Goal: Use online tool/utility: Use online tool/utility

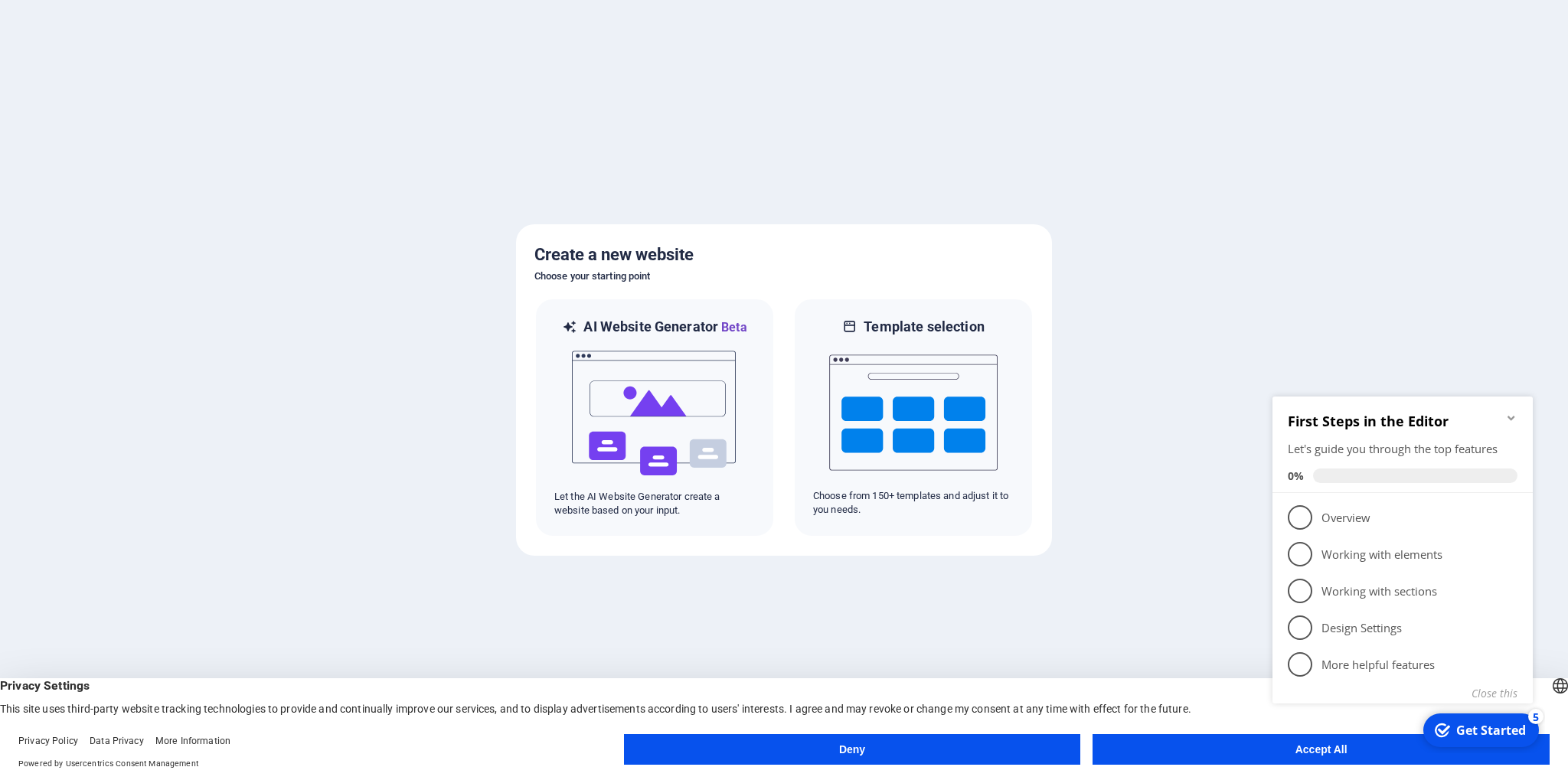
click at [1162, 749] on button "Accept All" at bounding box center [1321, 749] width 457 height 31
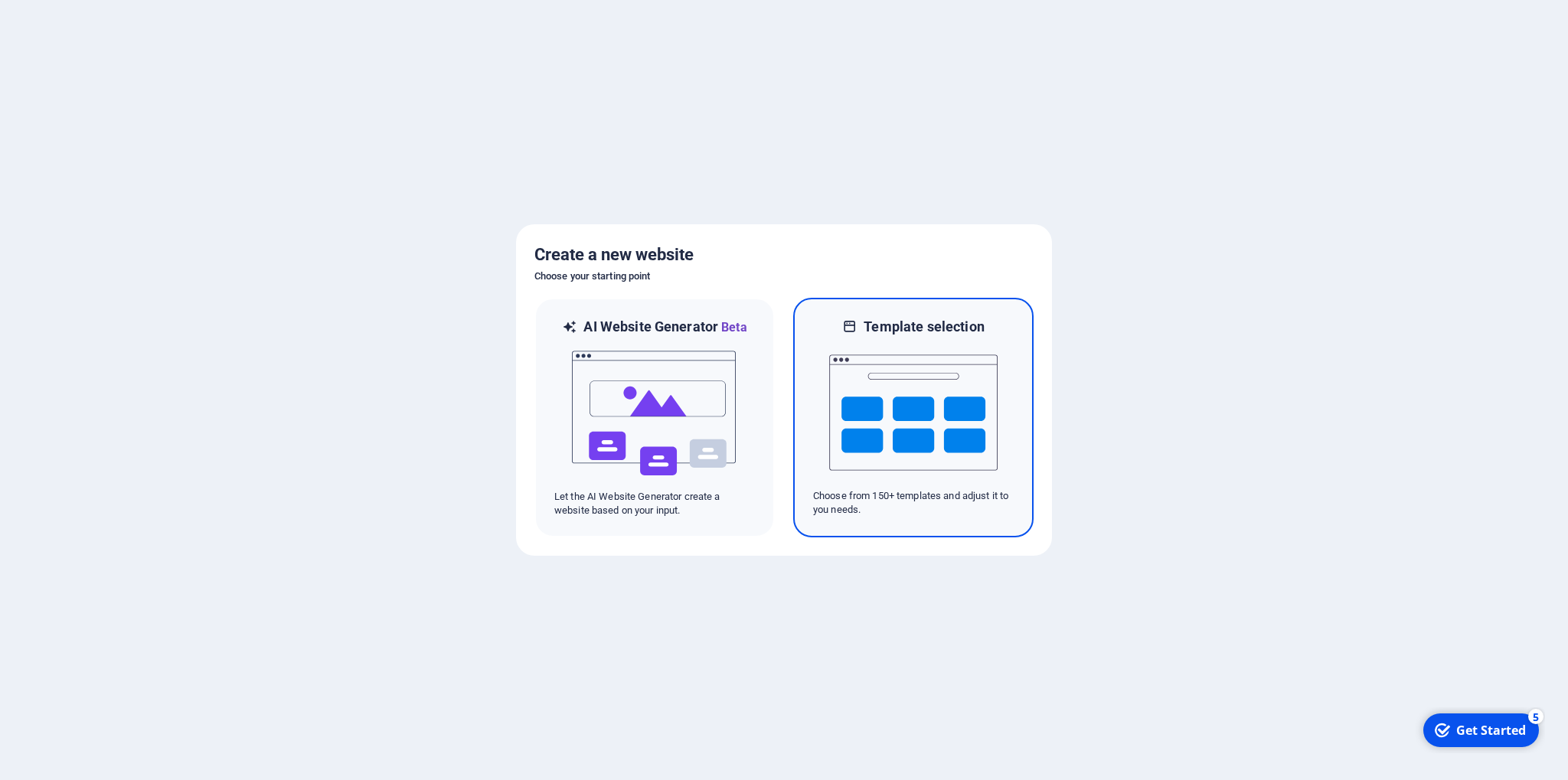
click at [890, 384] on img at bounding box center [914, 413] width 169 height 153
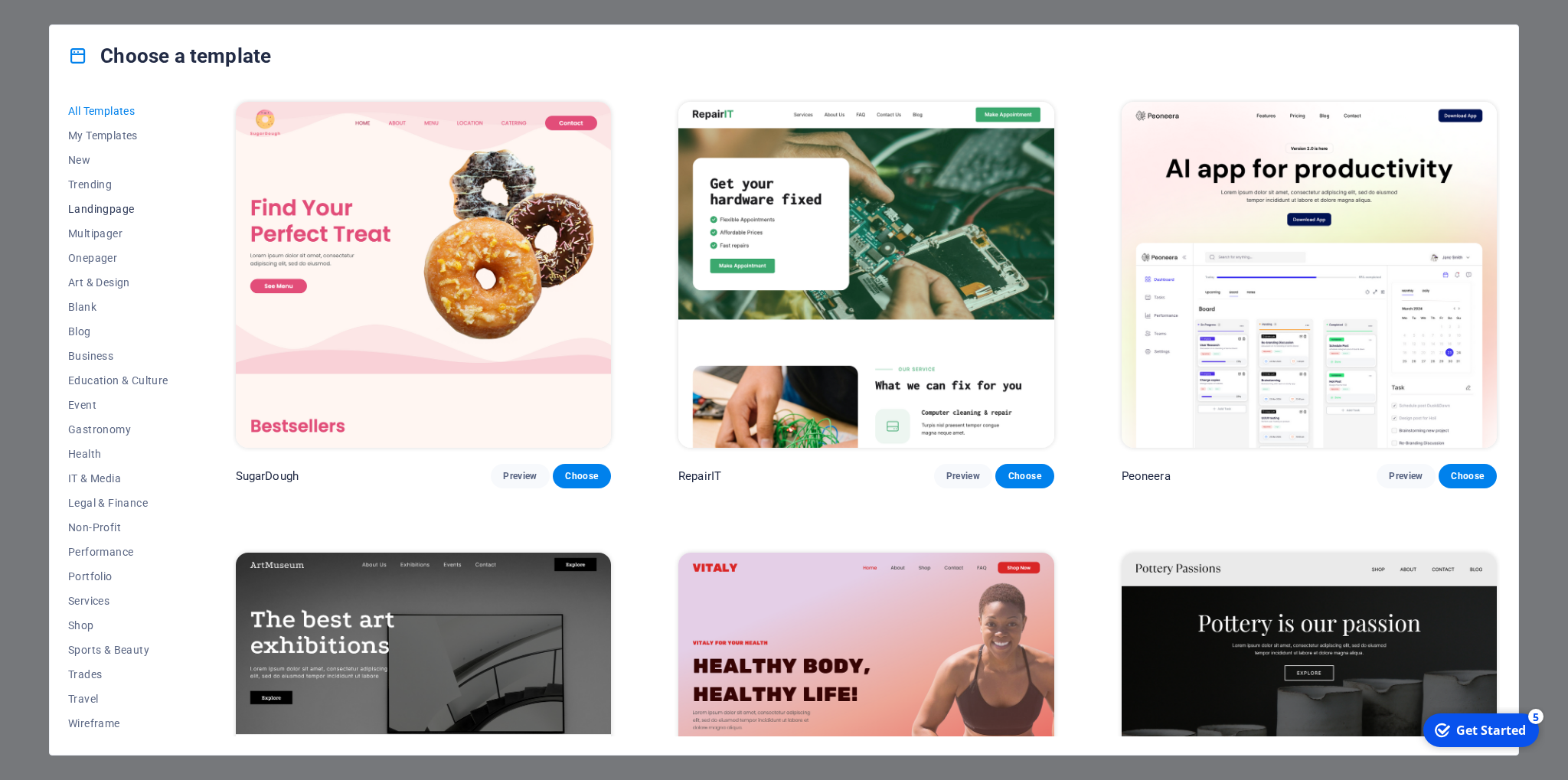
click at [118, 211] on span "Landingpage" at bounding box center [118, 209] width 101 height 12
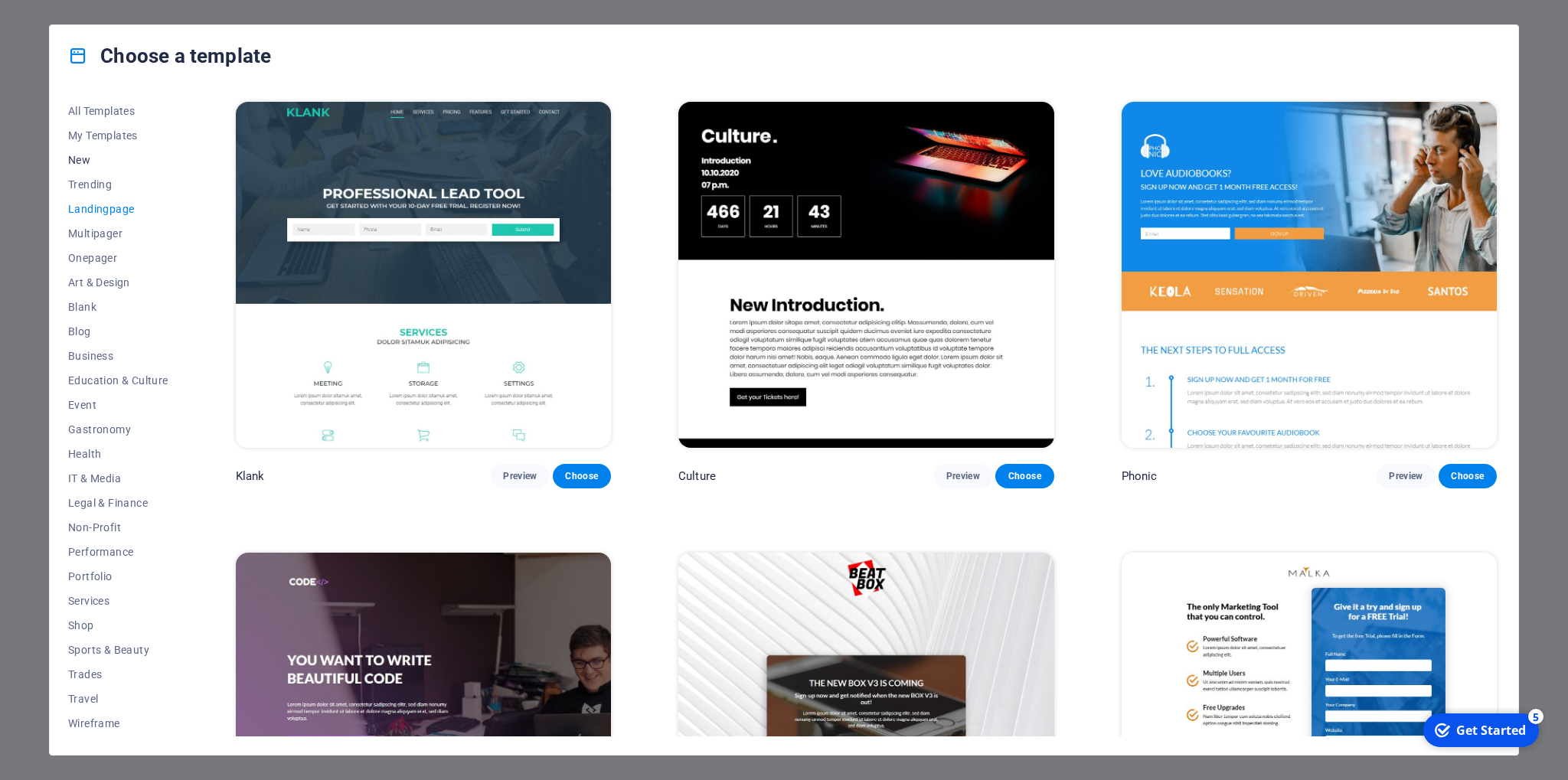
click at [98, 156] on span "New" at bounding box center [118, 160] width 101 height 12
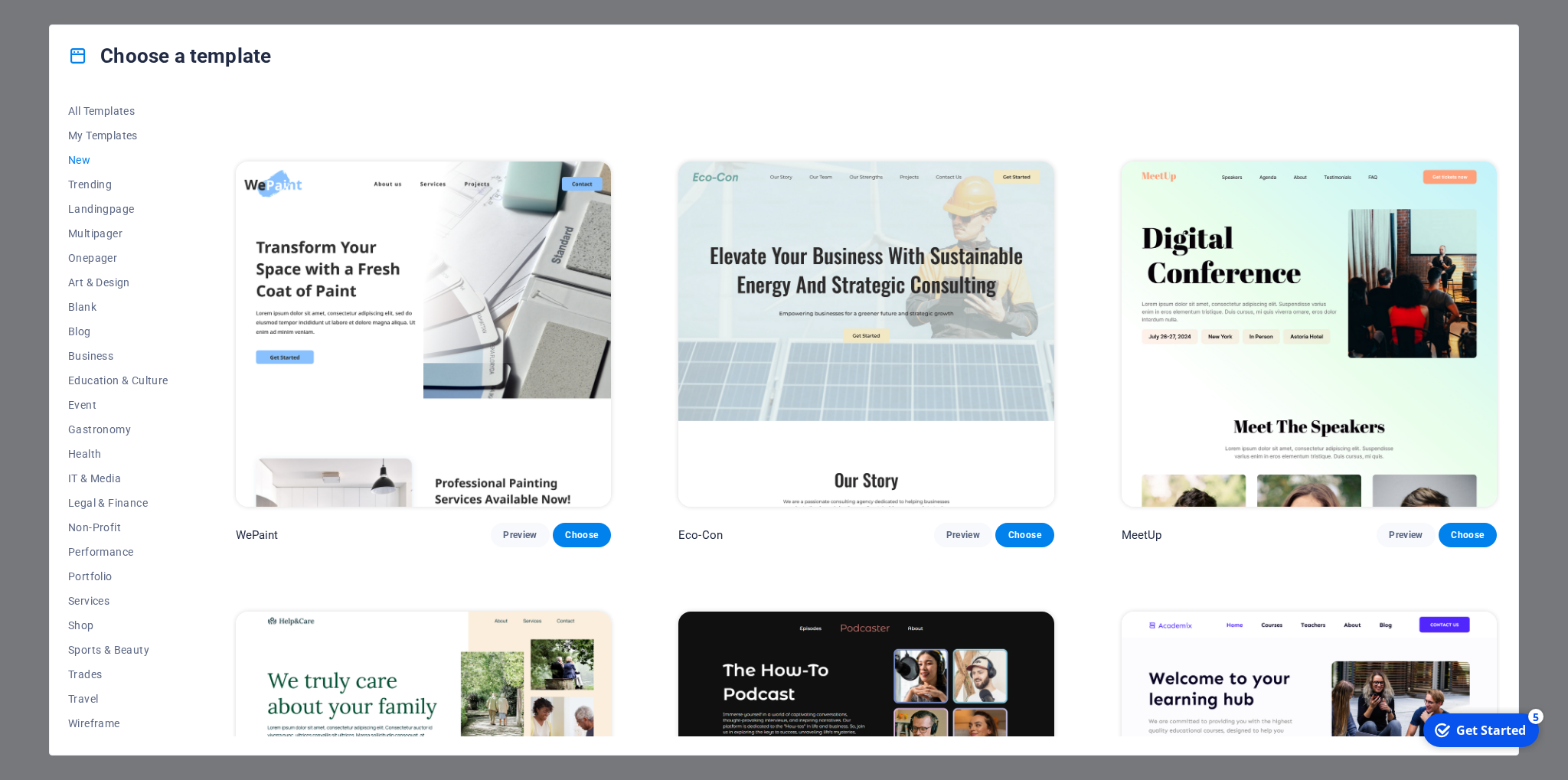
scroll to position [1591, 0]
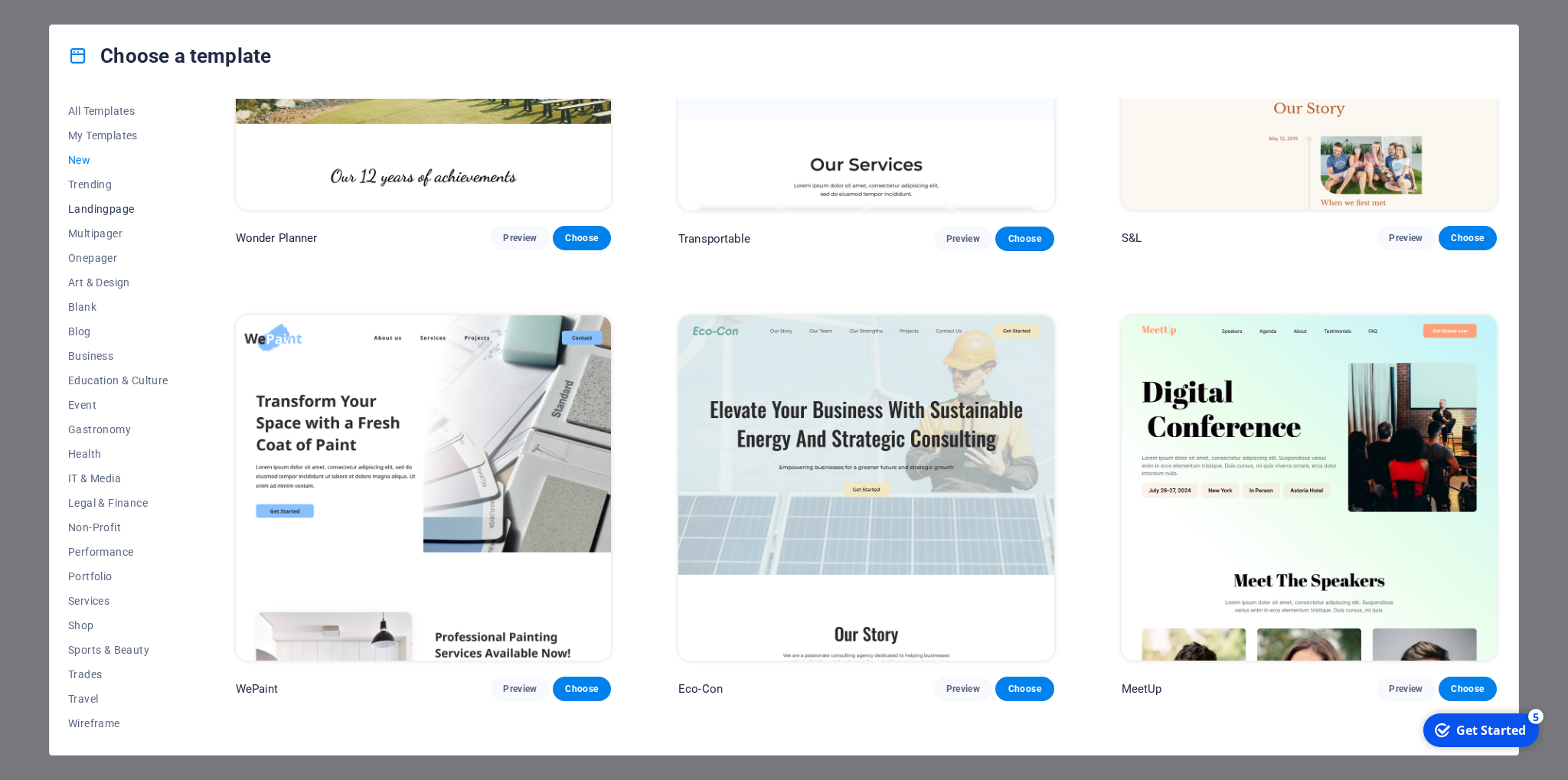
click at [98, 210] on span "Landingpage" at bounding box center [118, 209] width 101 height 12
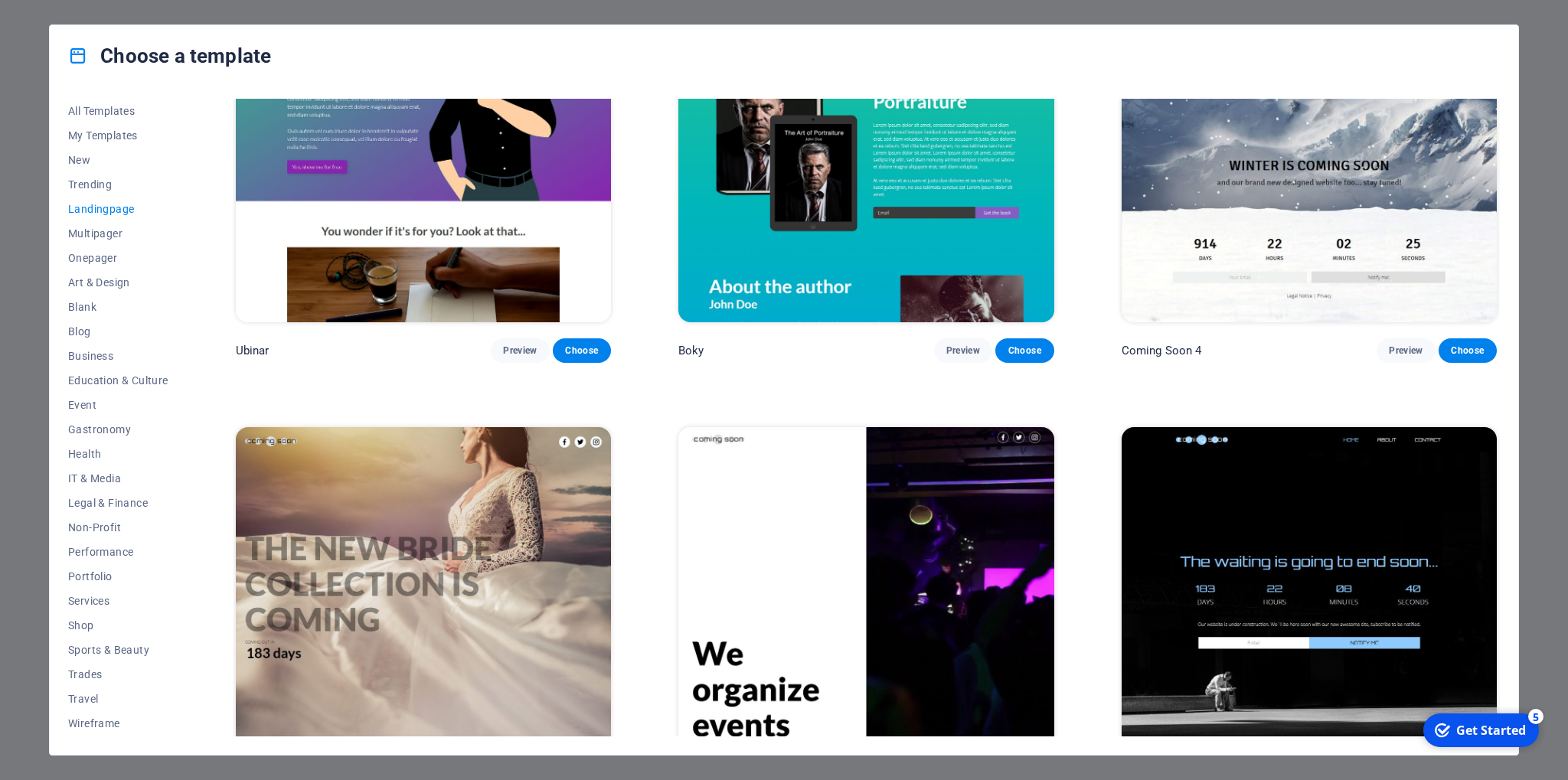
scroll to position [3363, 0]
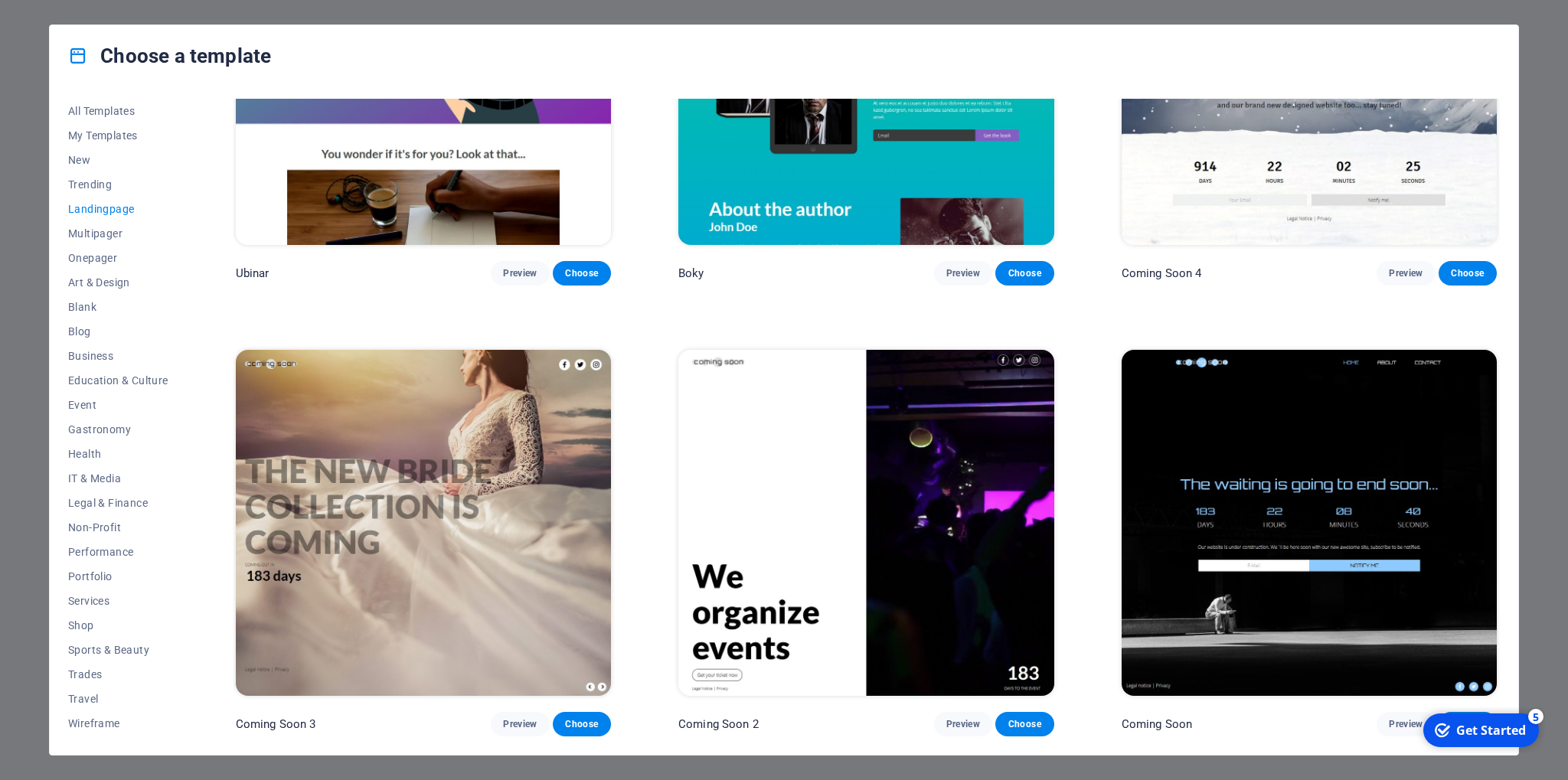
drag, startPoint x: 2, startPoint y: 197, endPoint x: 264, endPoint y: 252, distance: 267.7
click at [3, 197] on div "Choose a template All Templates My Templates New Trending Landingpage Multipage…" at bounding box center [784, 390] width 1568 height 780
click at [1484, 740] on div "checkmark Get Started 5" at bounding box center [1481, 731] width 116 height 34
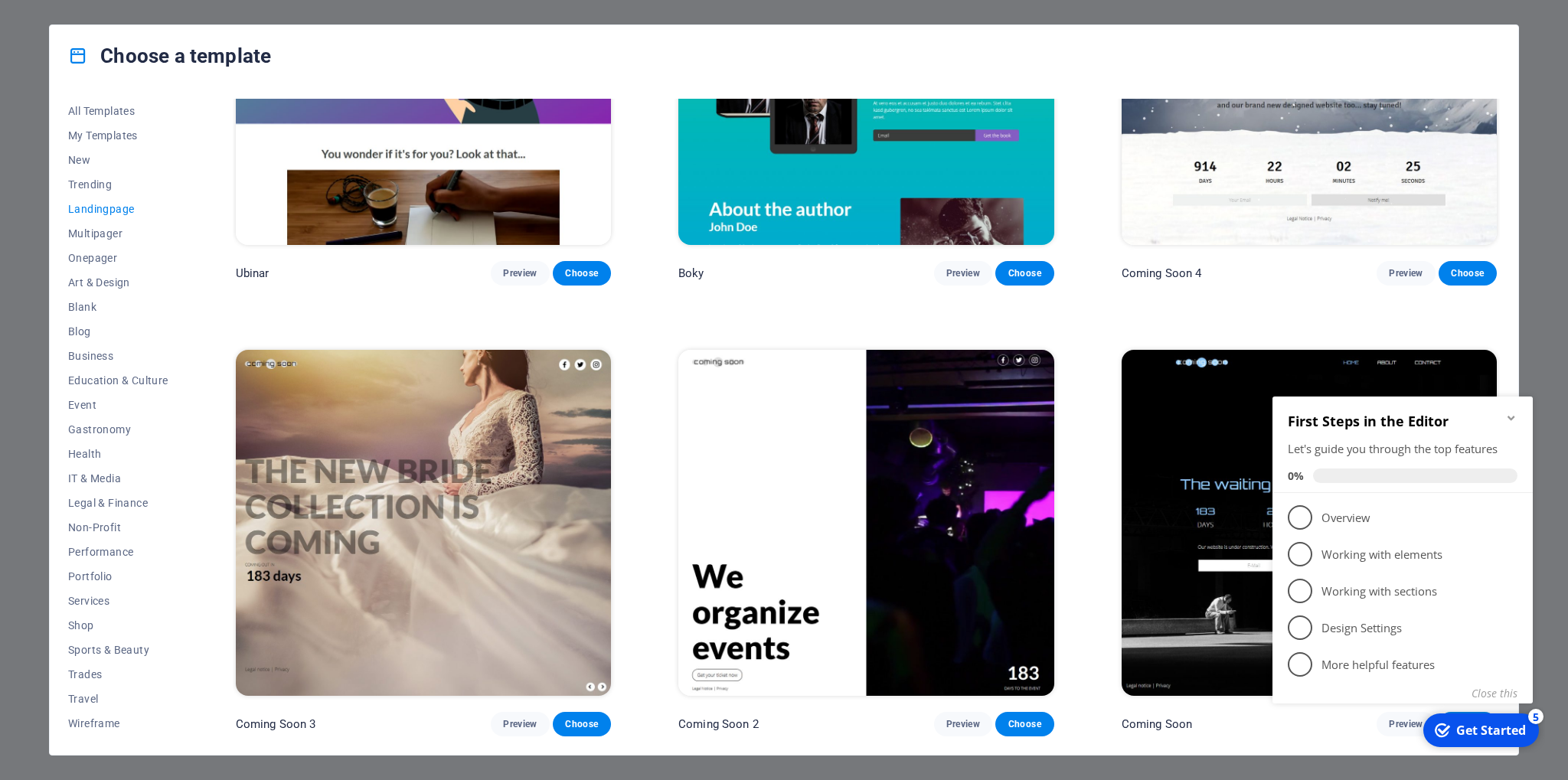
click at [1485, 737] on div "Get Started" at bounding box center [1491, 731] width 70 height 17
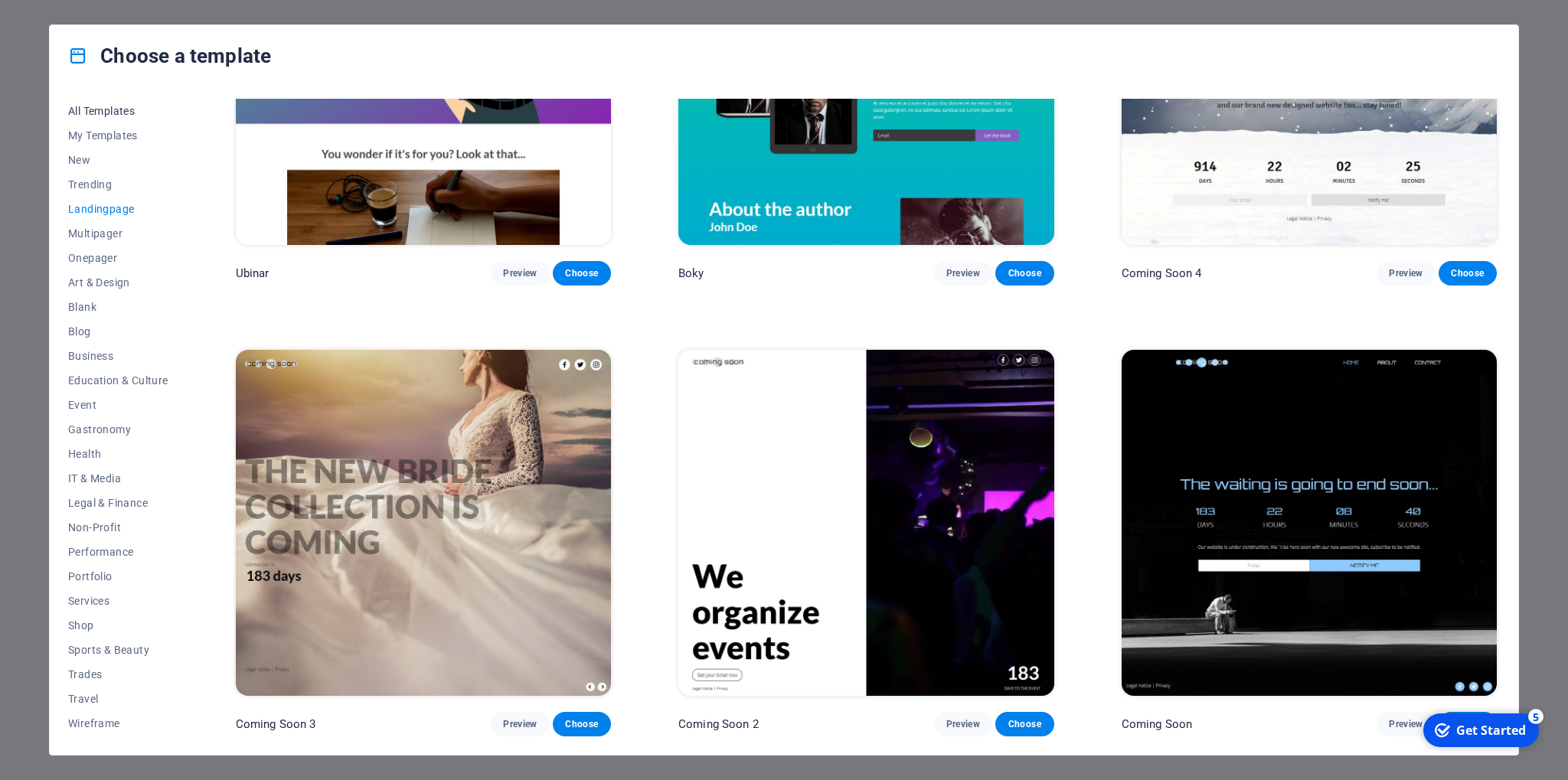
click at [109, 115] on span "All Templates" at bounding box center [118, 111] width 101 height 12
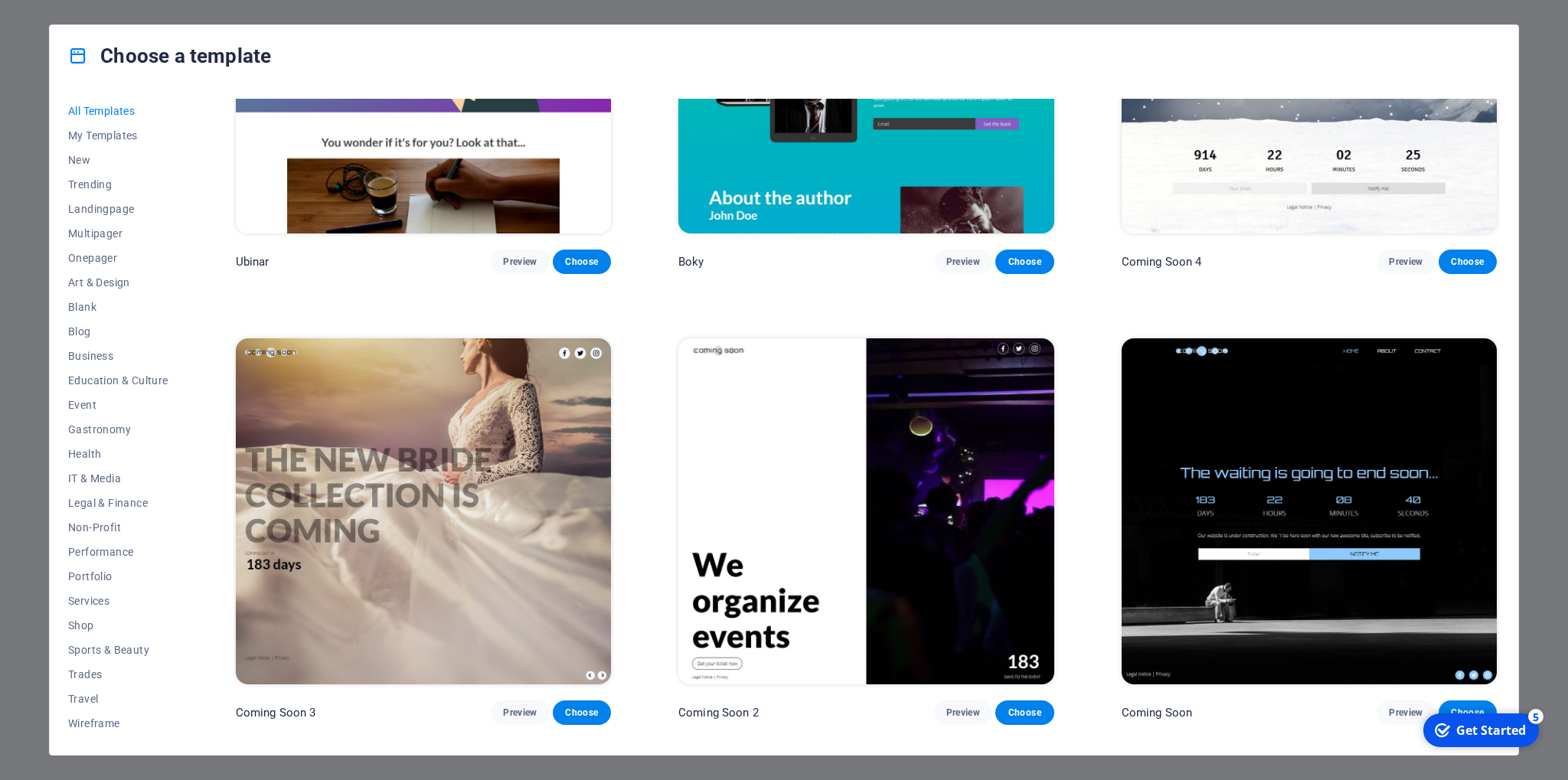
scroll to position [25486, 0]
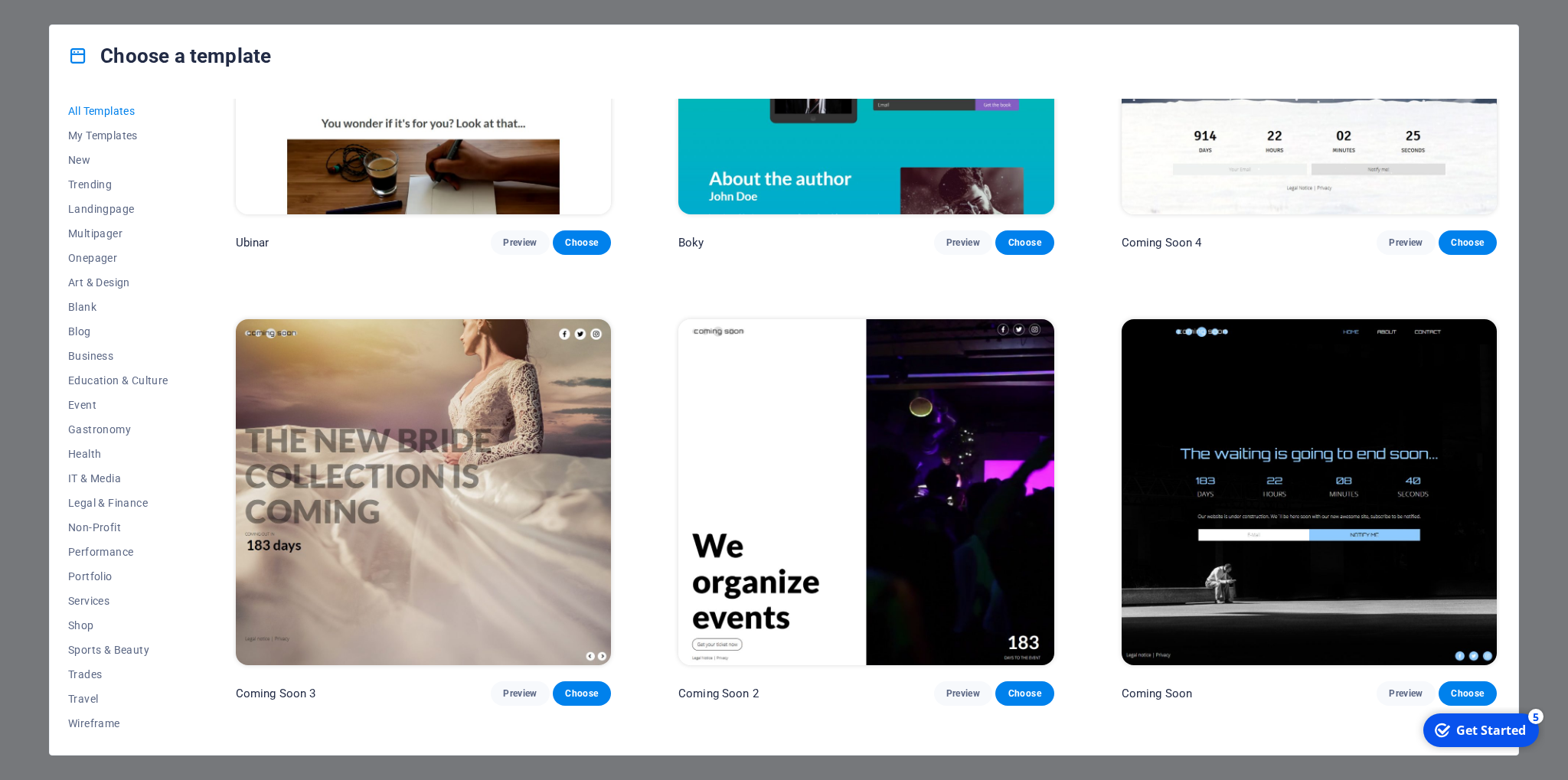
click at [110, 109] on span "All Templates" at bounding box center [118, 111] width 101 height 12
click at [1, 87] on div "Choose a template All Templates My Templates New Trending Landingpage Multipage…" at bounding box center [784, 390] width 1568 height 780
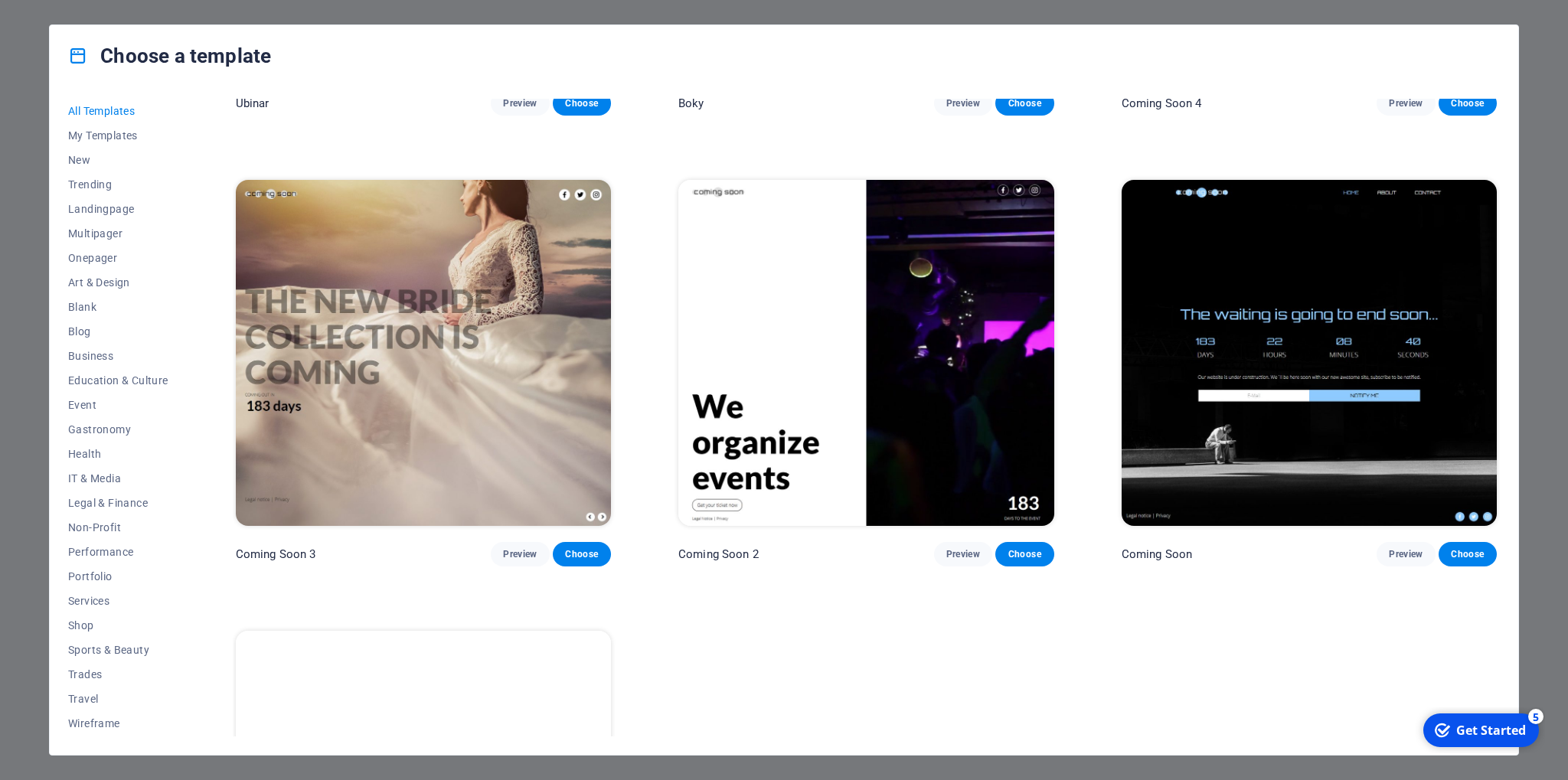
scroll to position [25938, 0]
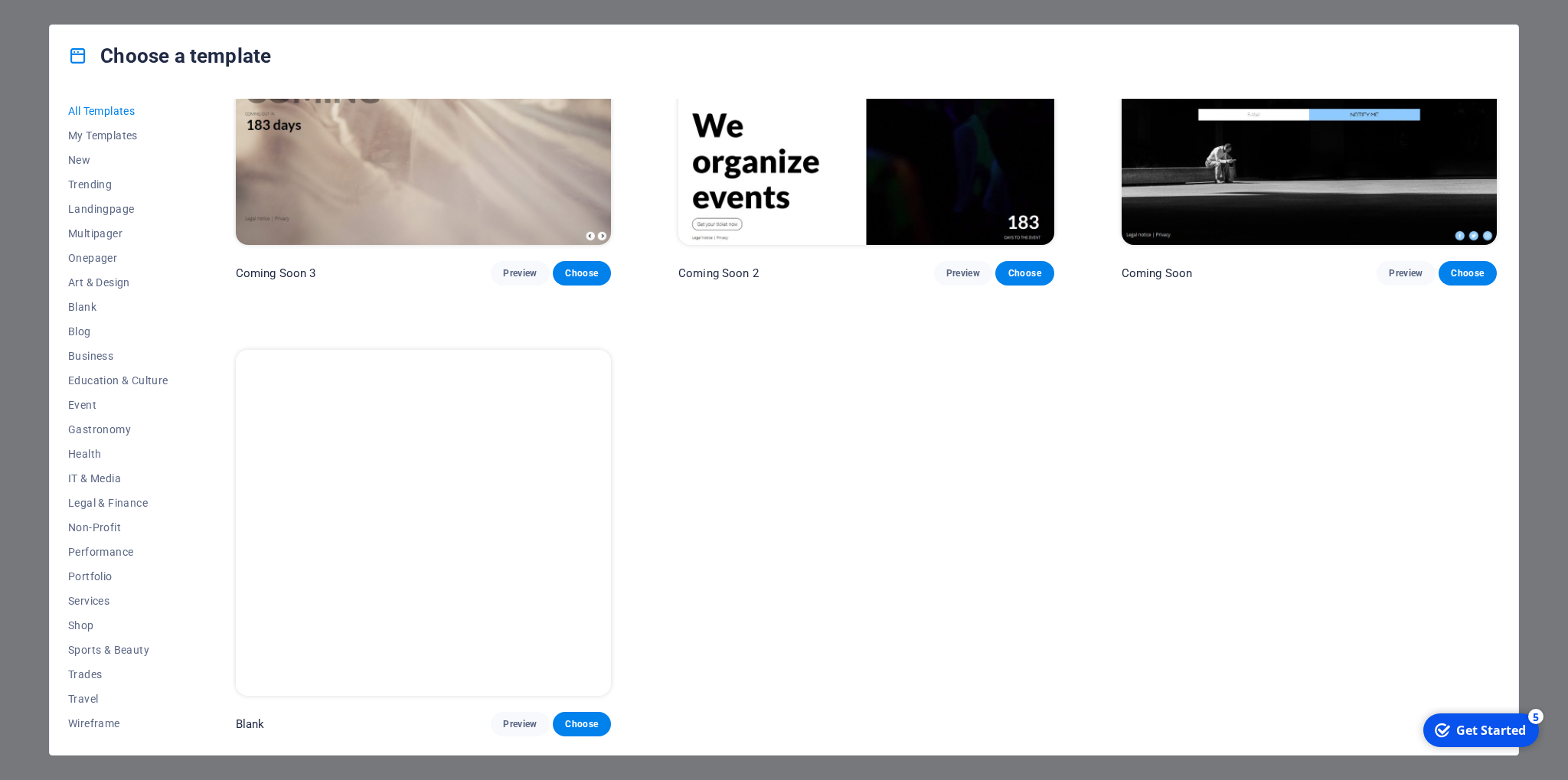
click at [516, 767] on div "Choose a template All Templates My Templates New Trending Landingpage Multipage…" at bounding box center [784, 390] width 1568 height 780
click at [87, 60] on icon at bounding box center [78, 55] width 20 height 20
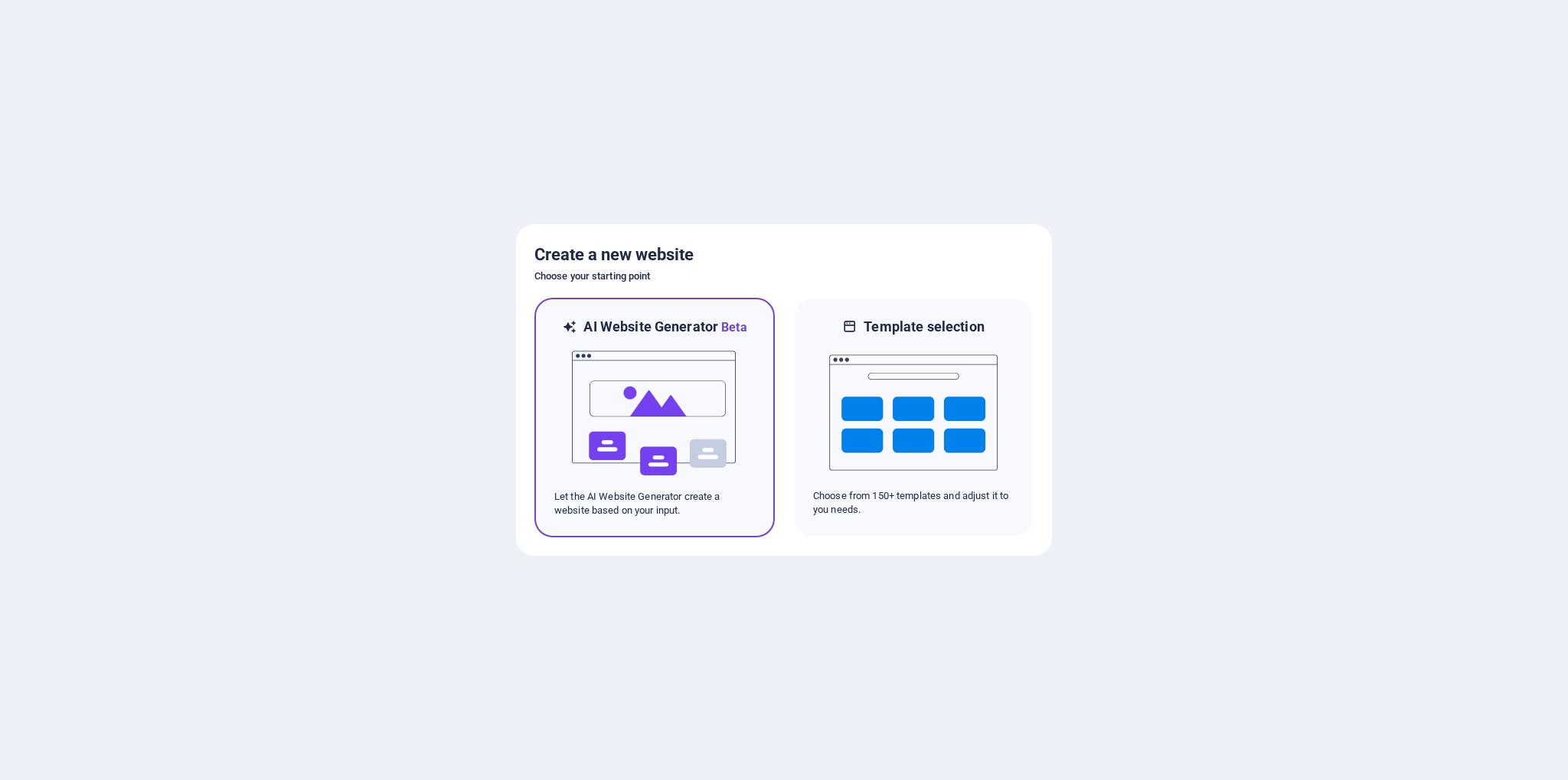
click at [711, 404] on img at bounding box center [654, 413] width 169 height 153
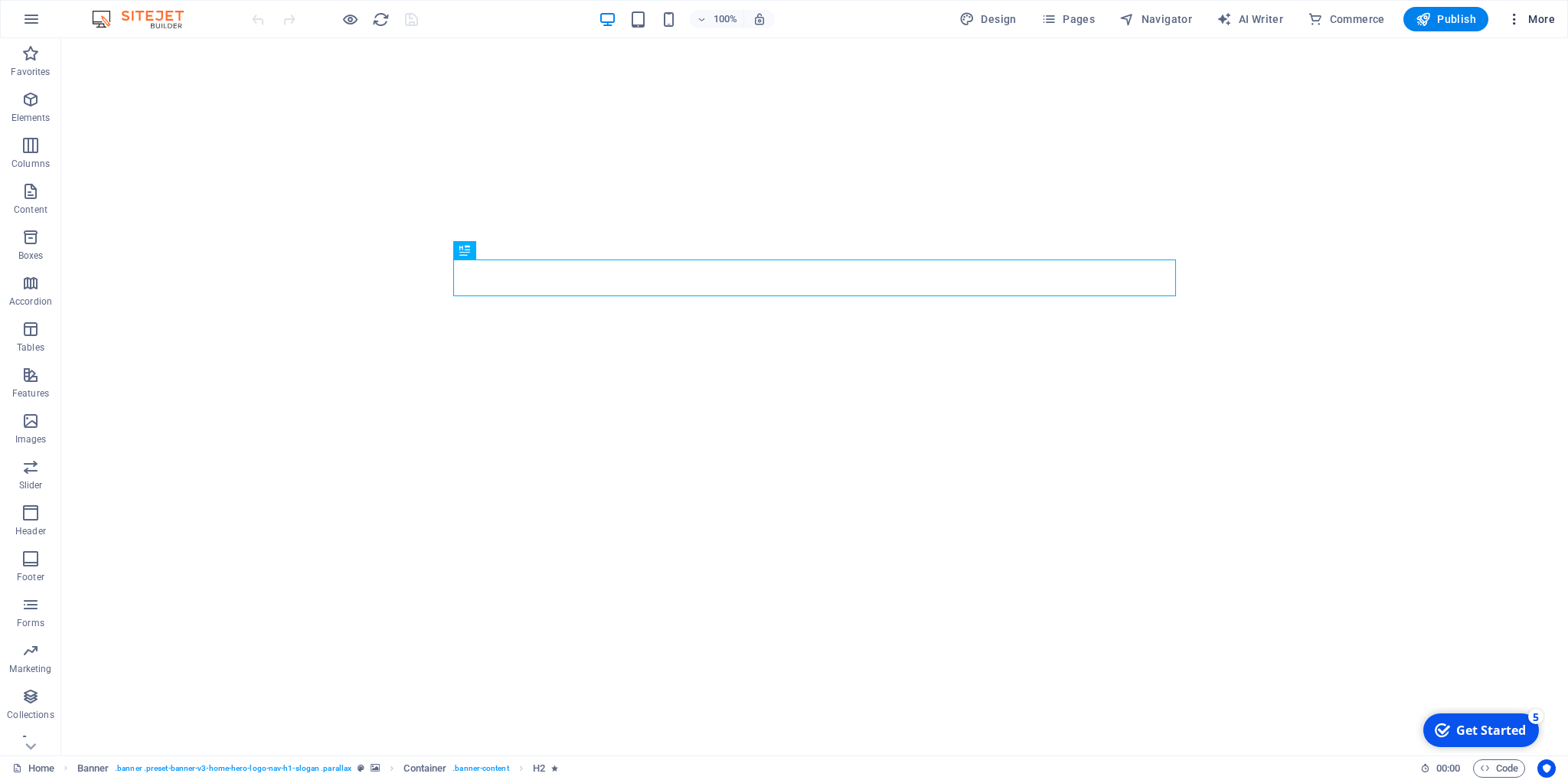
click at [1517, 22] on icon "button" at bounding box center [1514, 19] width 15 height 15
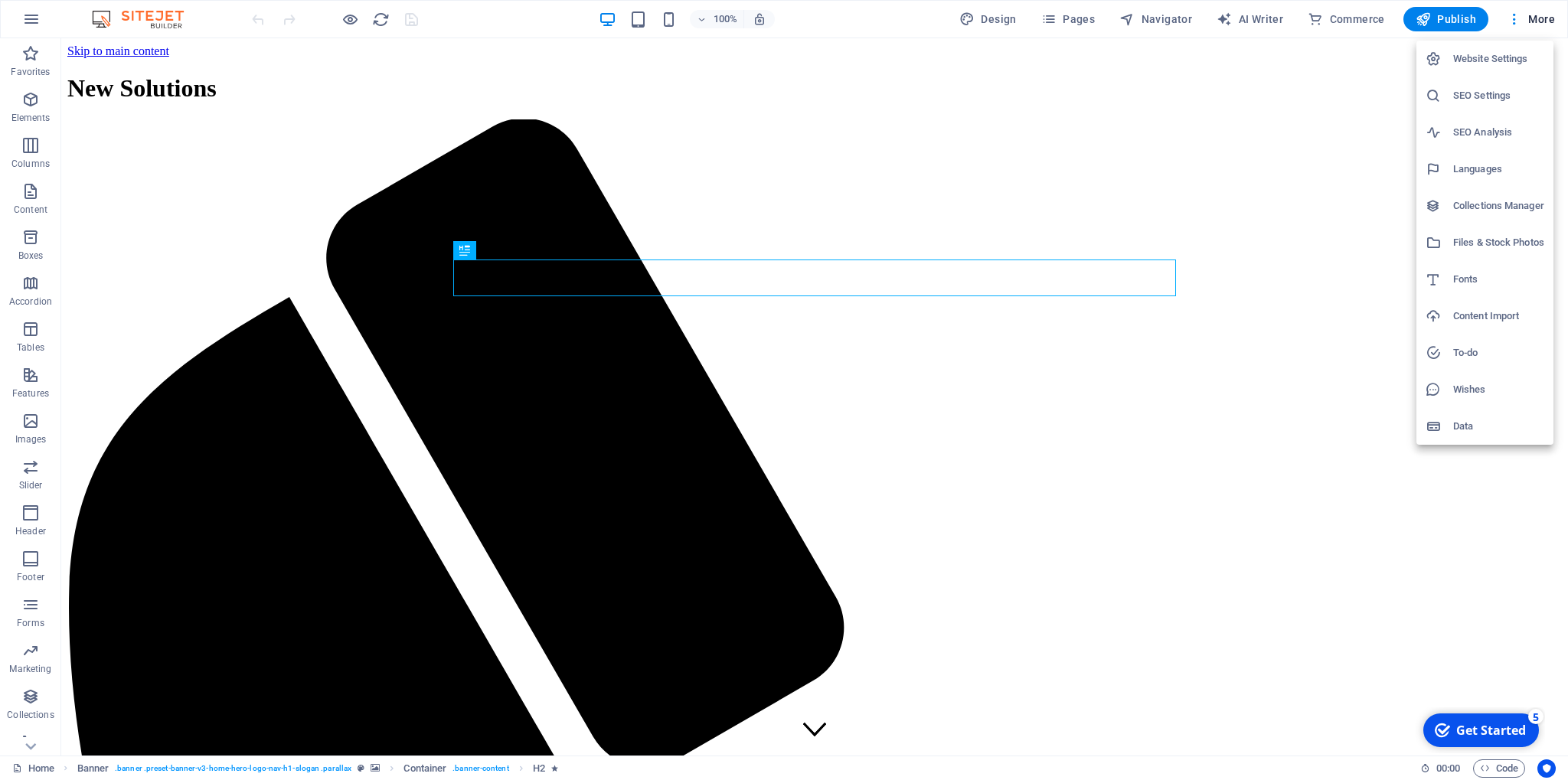
click at [1517, 15] on div at bounding box center [784, 390] width 1568 height 780
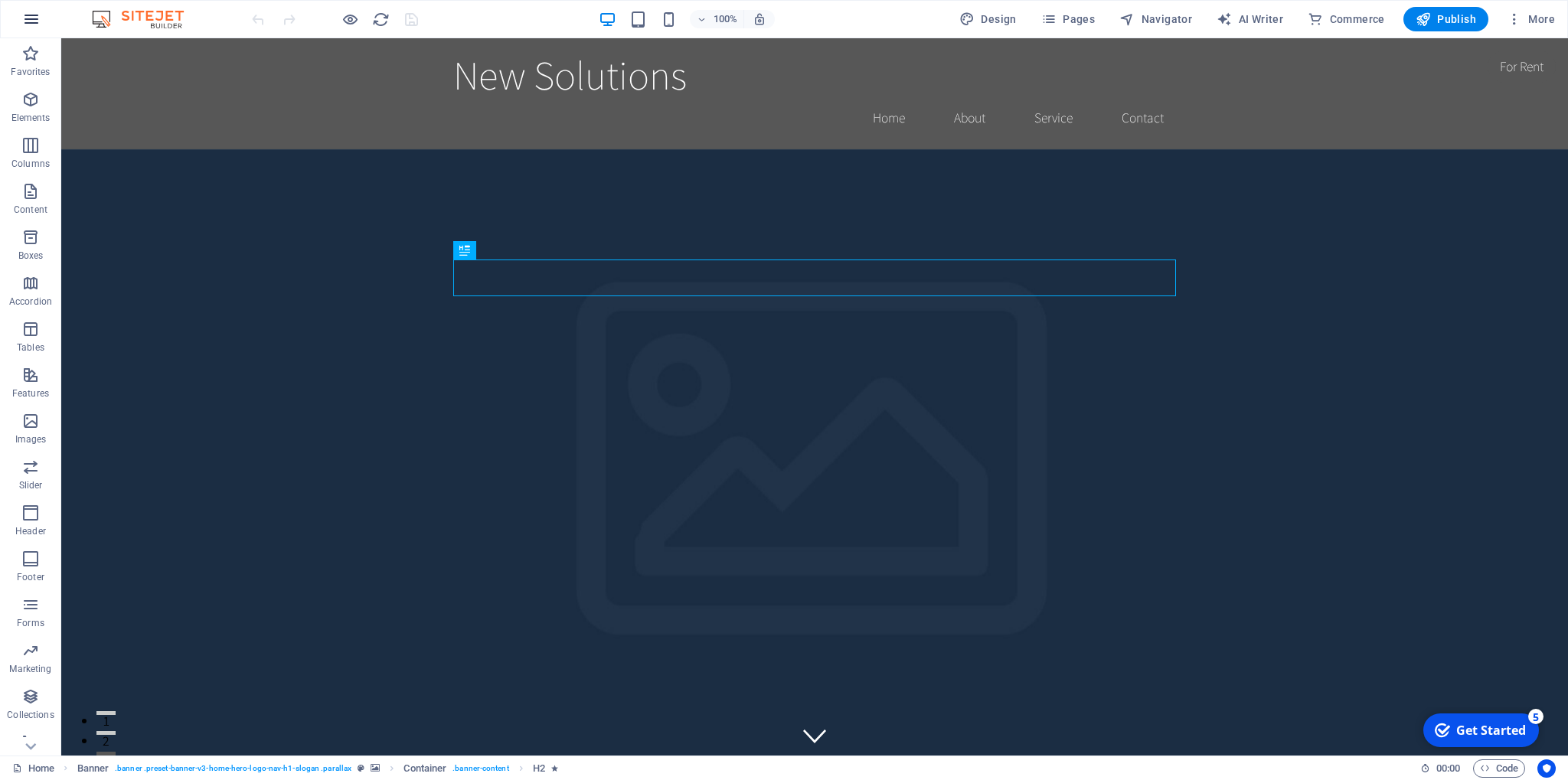
click at [35, 23] on icon "button" at bounding box center [32, 20] width 19 height 19
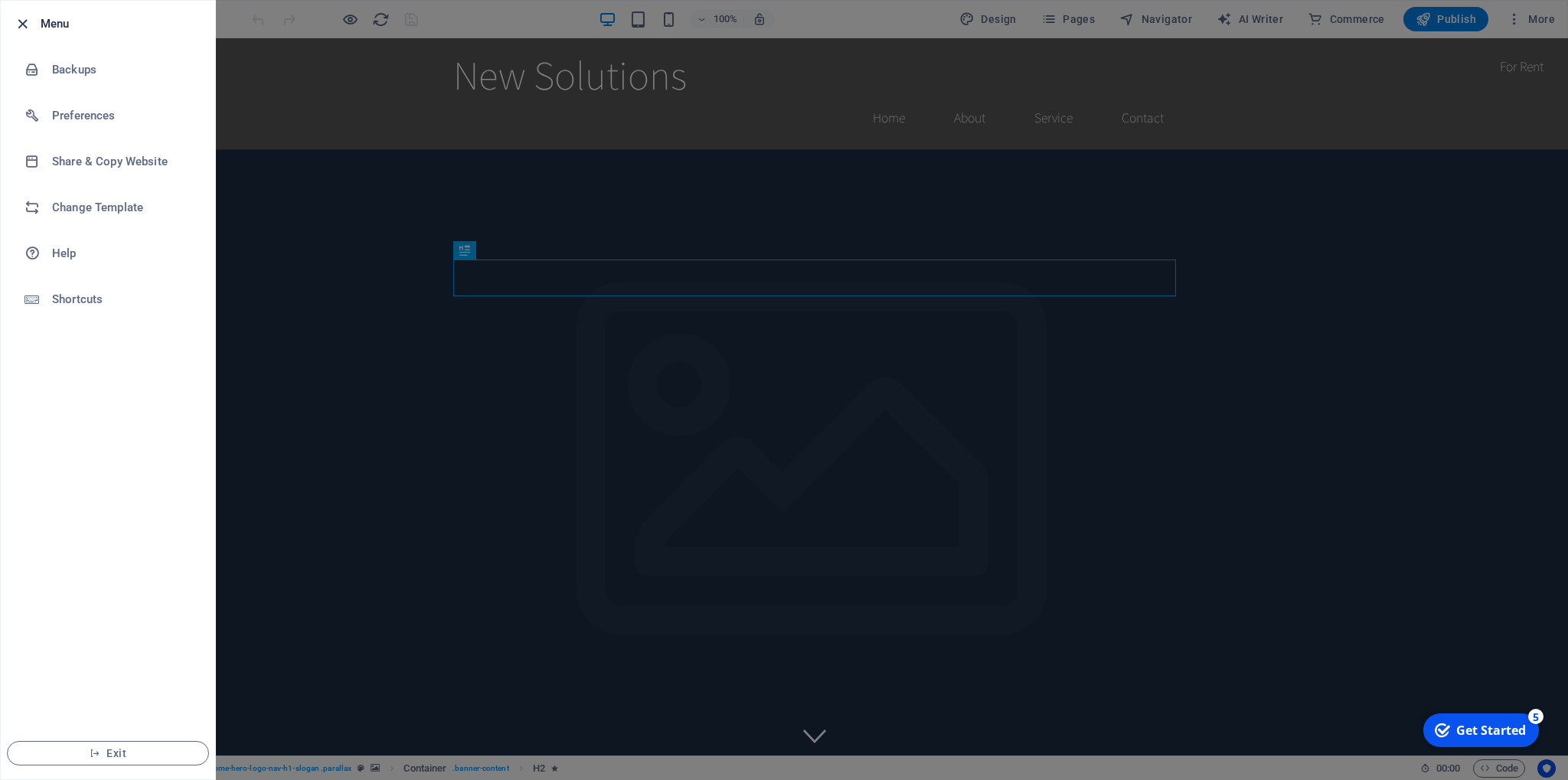
click at [26, 17] on icon "button" at bounding box center [22, 24] width 18 height 18
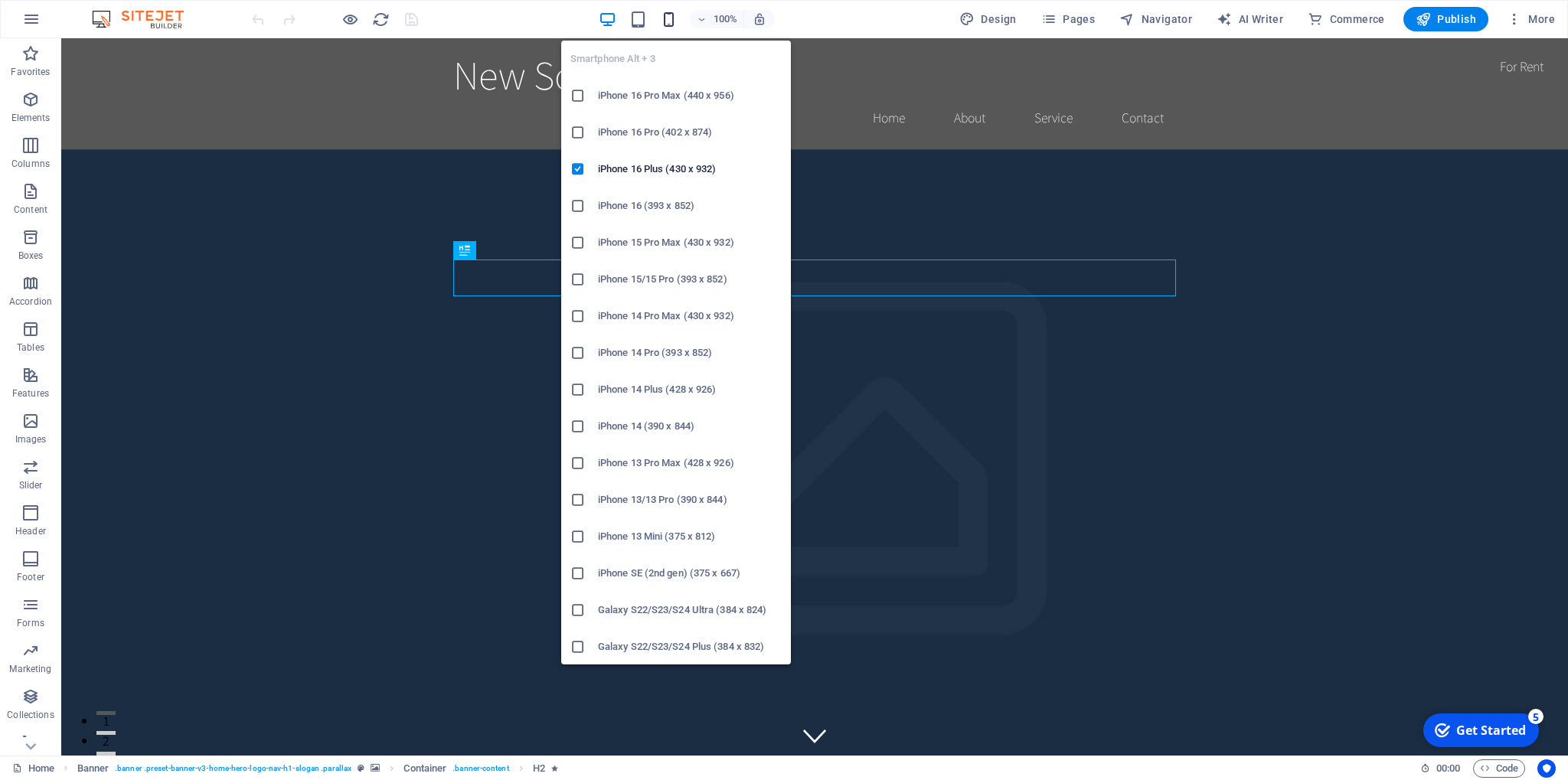
click at [677, 17] on icon "button" at bounding box center [668, 20] width 18 height 18
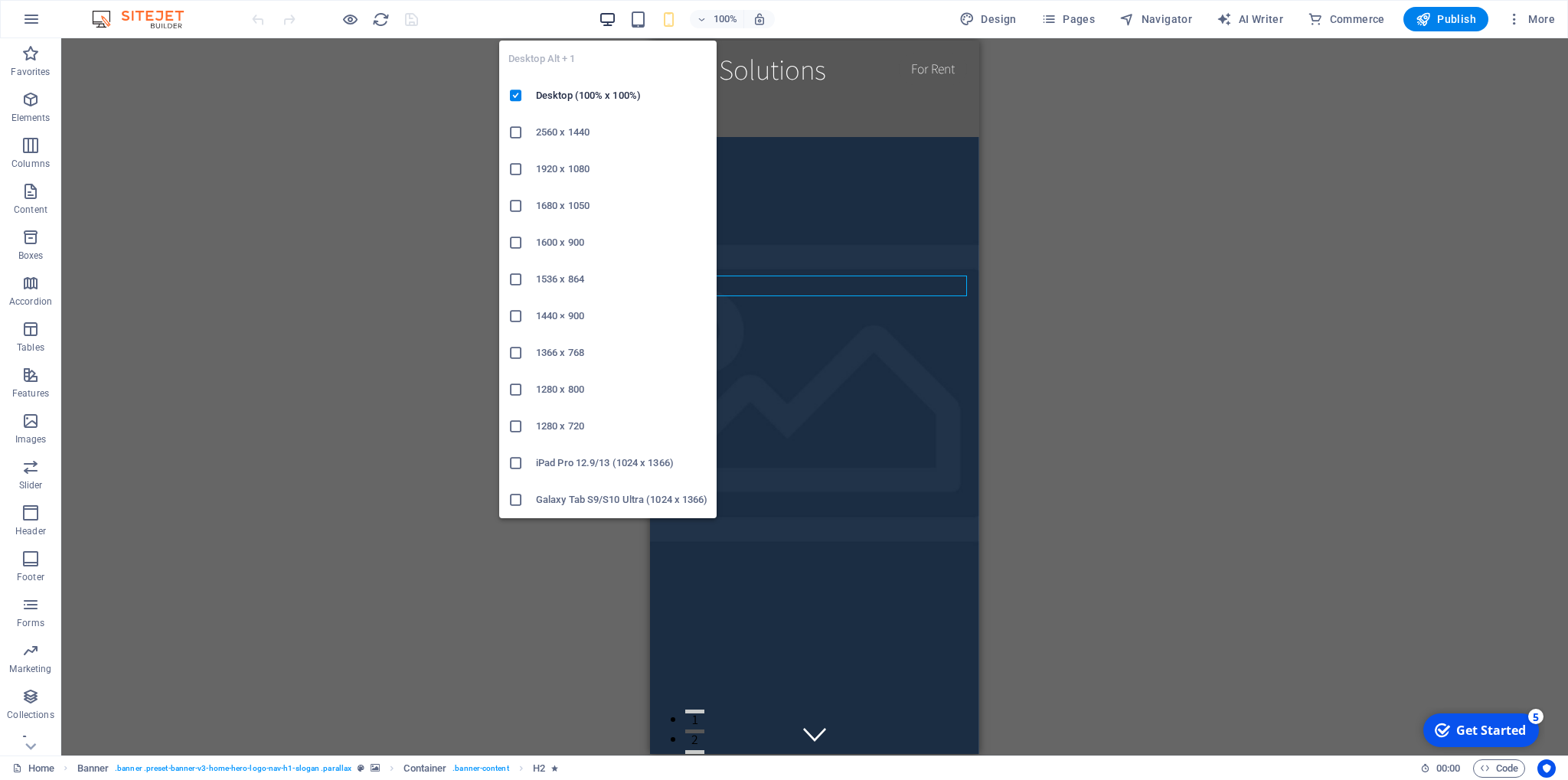
click at [608, 20] on icon "button" at bounding box center [607, 20] width 18 height 18
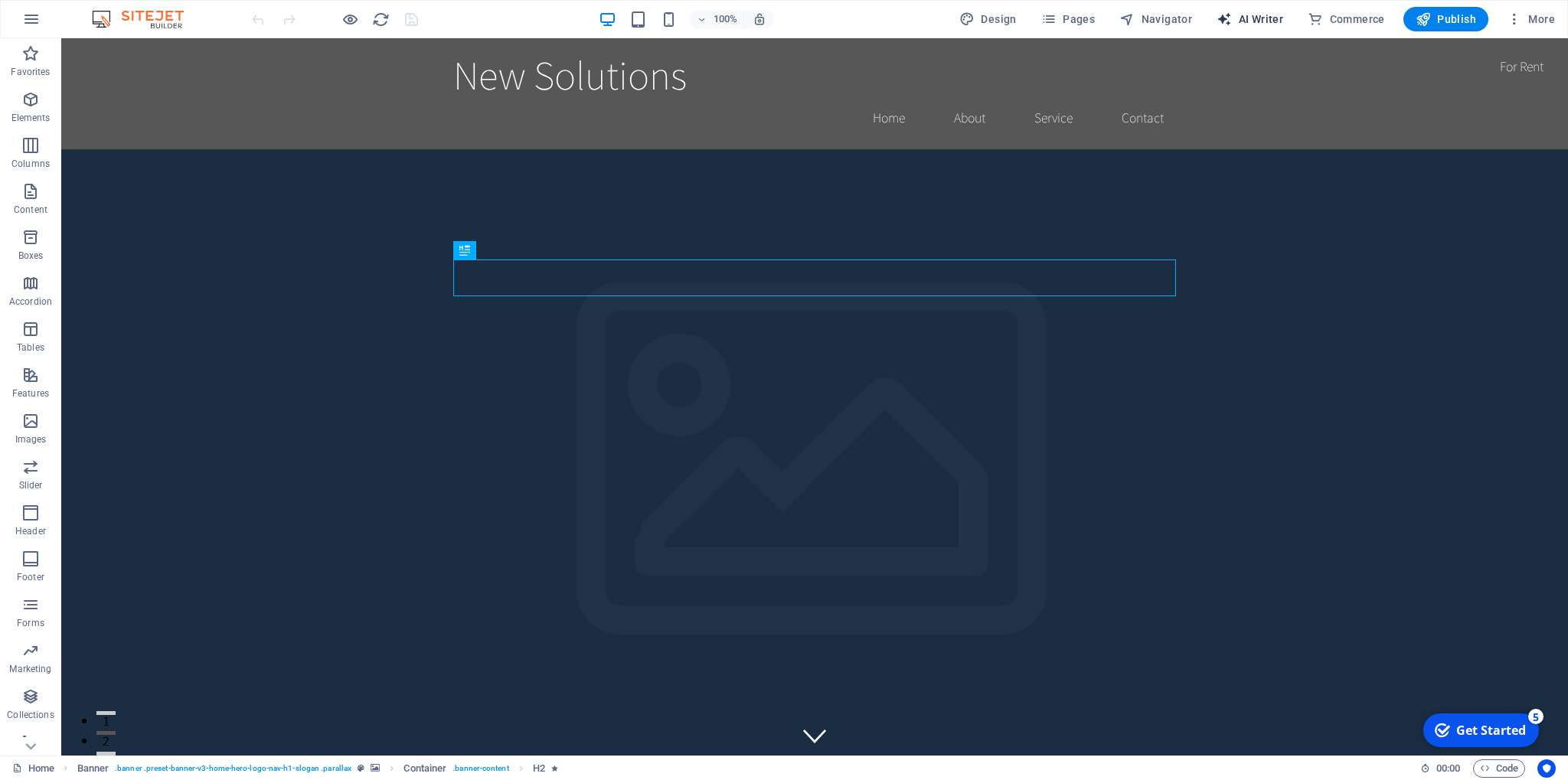
click at [1260, 23] on span "AI Writer" at bounding box center [1249, 19] width 66 height 15
select select "English"
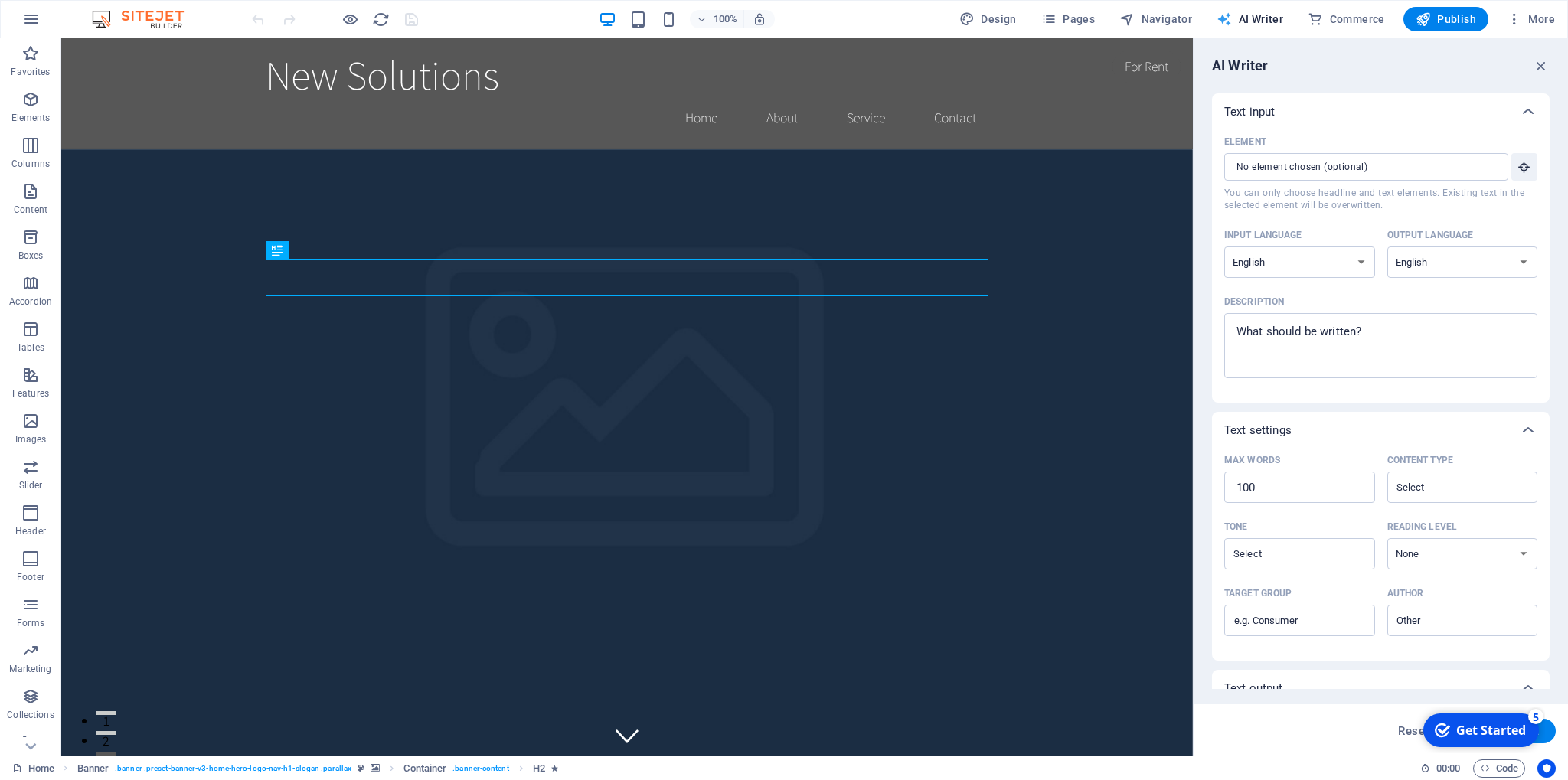
click at [1260, 23] on span "AI Writer" at bounding box center [1249, 19] width 66 height 15
click at [1536, 67] on icon "button" at bounding box center [1541, 66] width 17 height 17
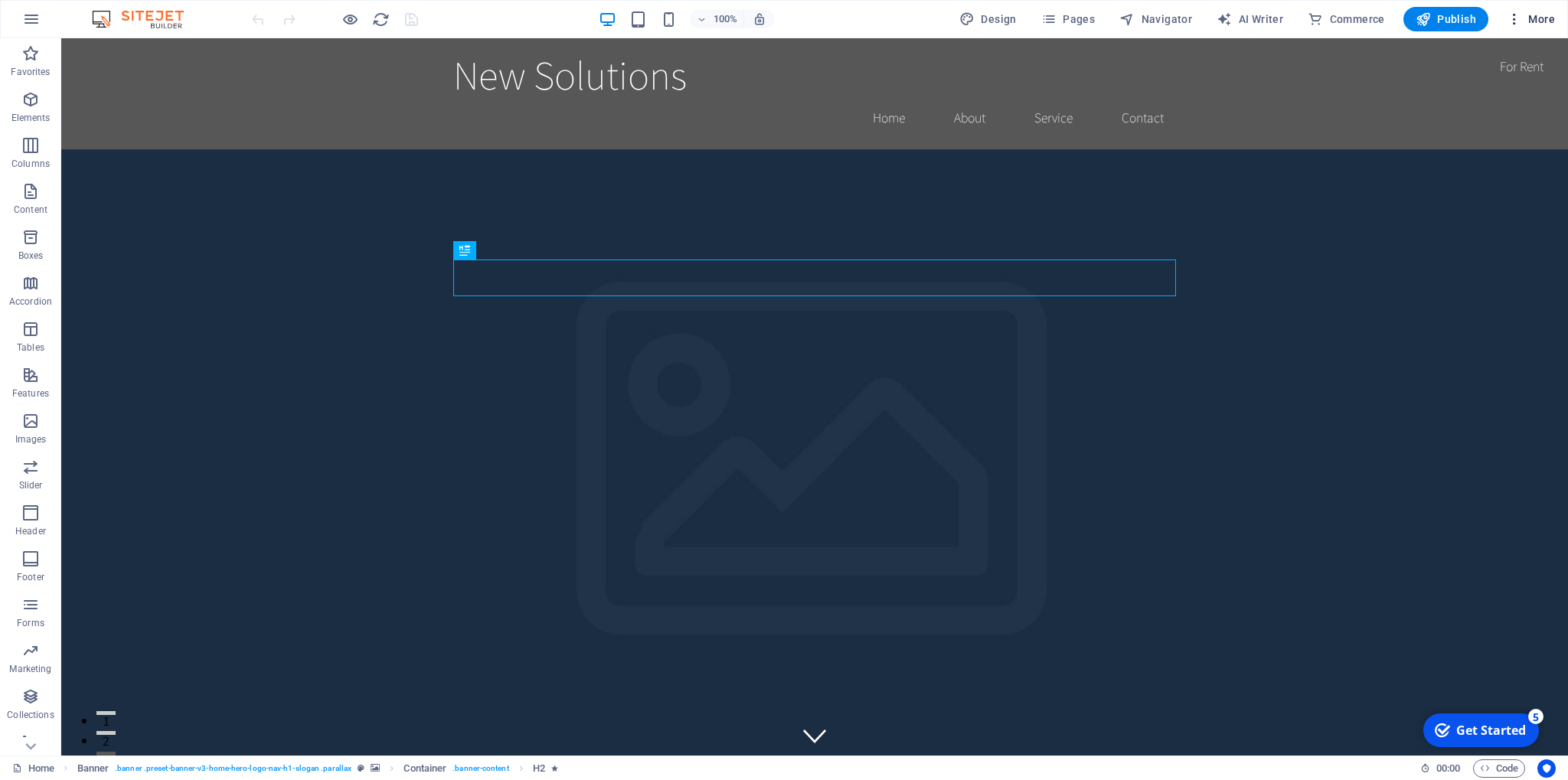
click at [1506, 20] on button "More" at bounding box center [1531, 19] width 61 height 25
